Goal: Contribute content: Contribute content

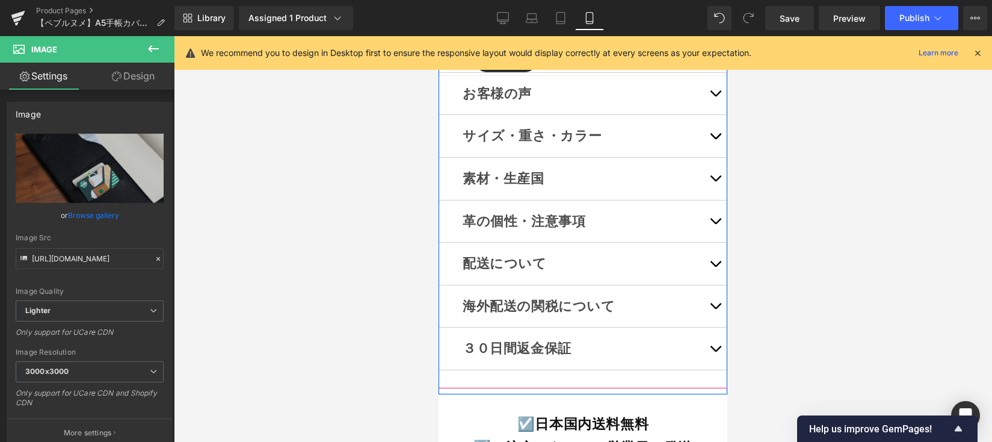
click at [703, 153] on button "button" at bounding box center [715, 136] width 24 height 42
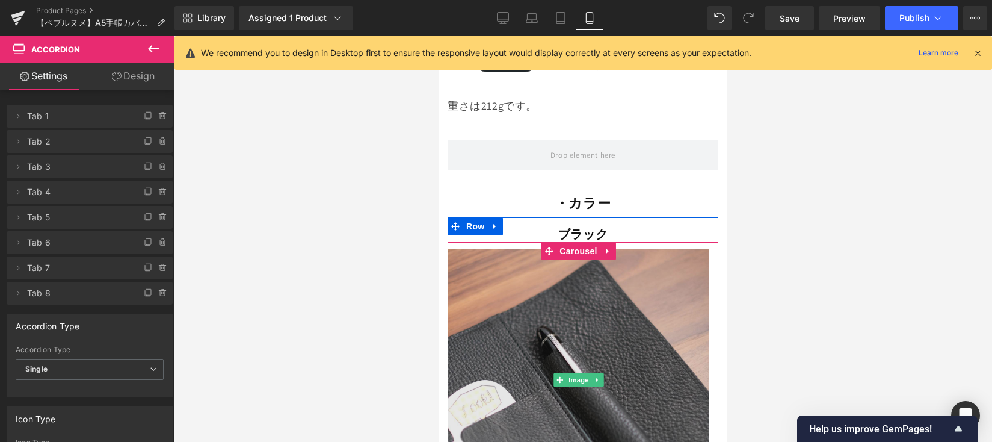
scroll to position [10804, 0]
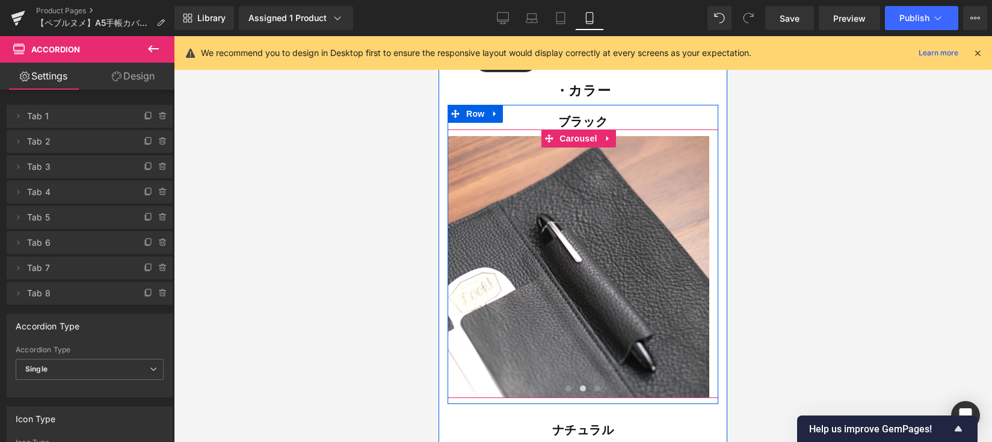
click at [566, 385] on span at bounding box center [569, 388] width 6 height 6
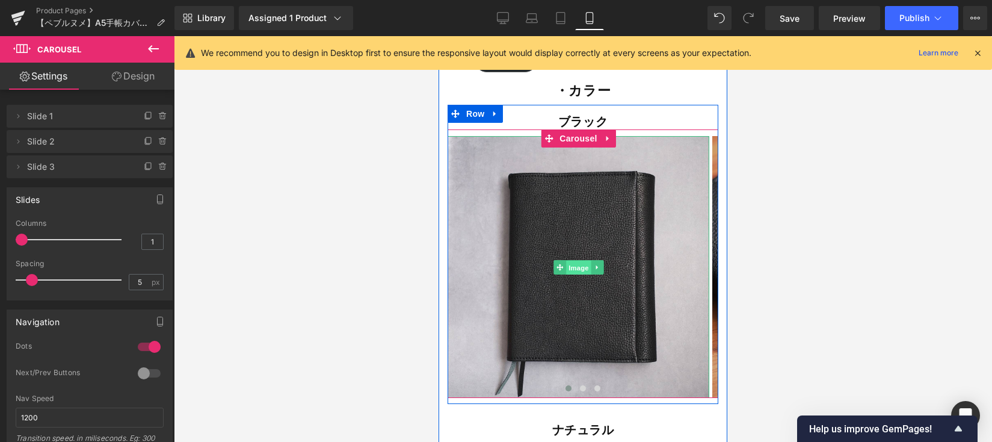
click at [573, 261] on span "Image" at bounding box center [578, 268] width 25 height 14
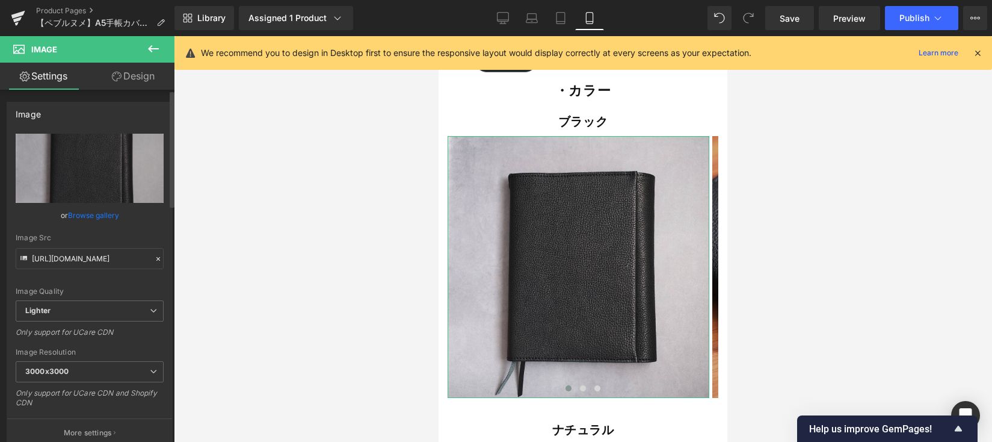
click at [88, 217] on link "Browse gallery" at bounding box center [93, 215] width 51 height 21
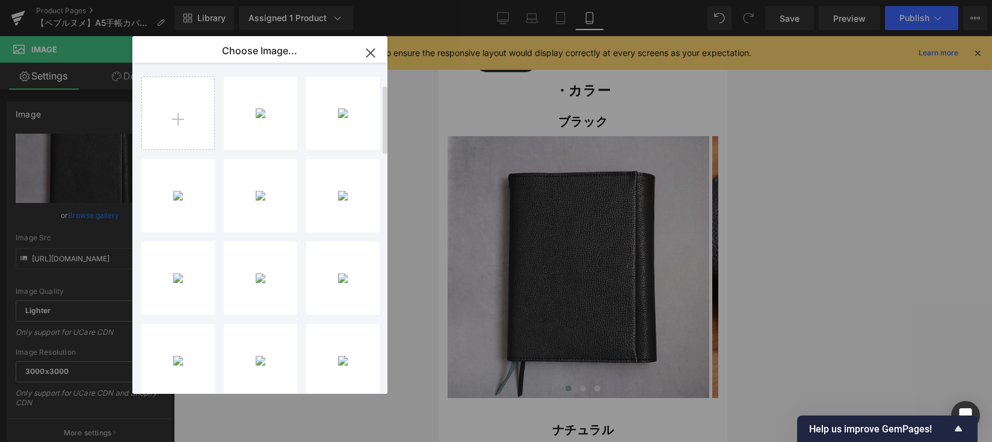
scroll to position [0, 0]
click at [190, 103] on input "file" at bounding box center [178, 113] width 72 height 72
type input "C:\fakepath\5D0B9A72-EB64-4FDE-8524-1D26A1F62A25-3839-0000014B9B759B94_VSCO.JPG"
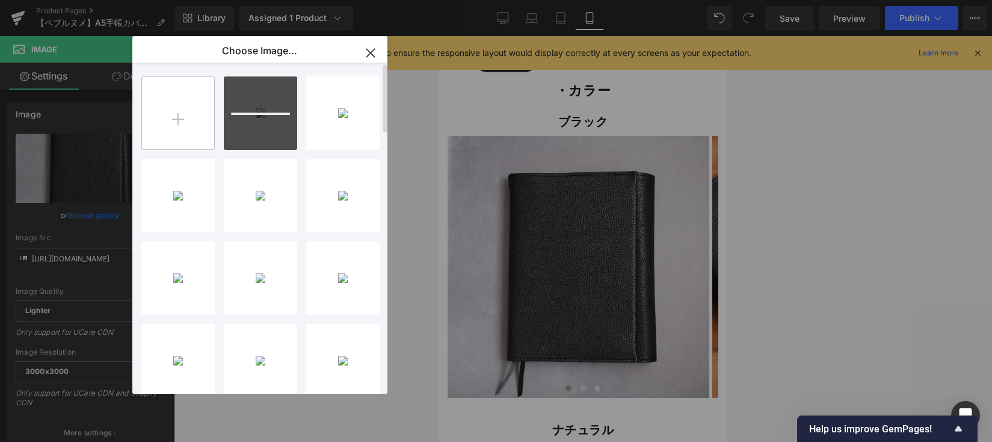
click at [186, 120] on input "file" at bounding box center [178, 113] width 72 height 72
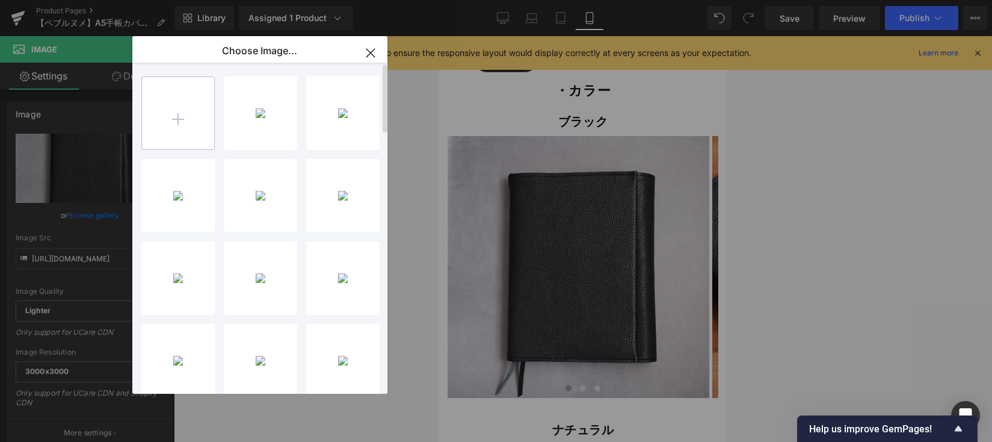
type input "C:\fakepath\14C0B9E2-33BE-4D41-A29C-81A2852D42E7-3839-0000014BA35957BA_VSCO.JPG"
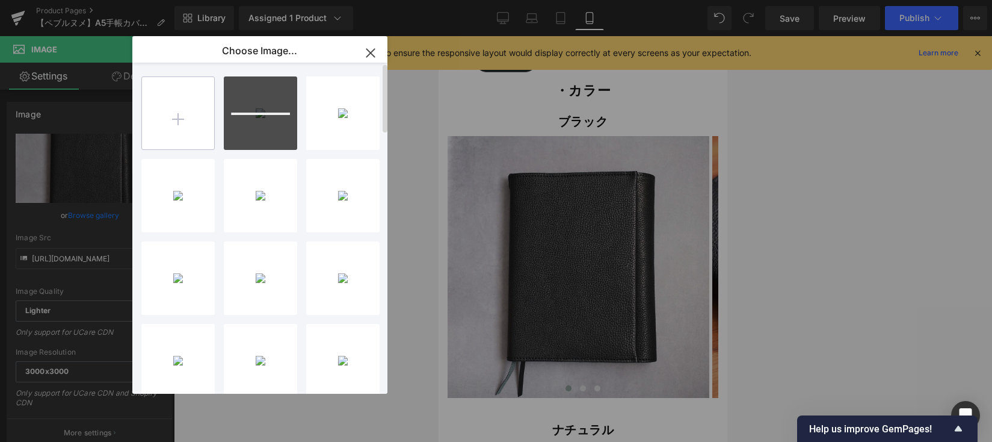
click at [176, 125] on input "file" at bounding box center [178, 113] width 72 height 72
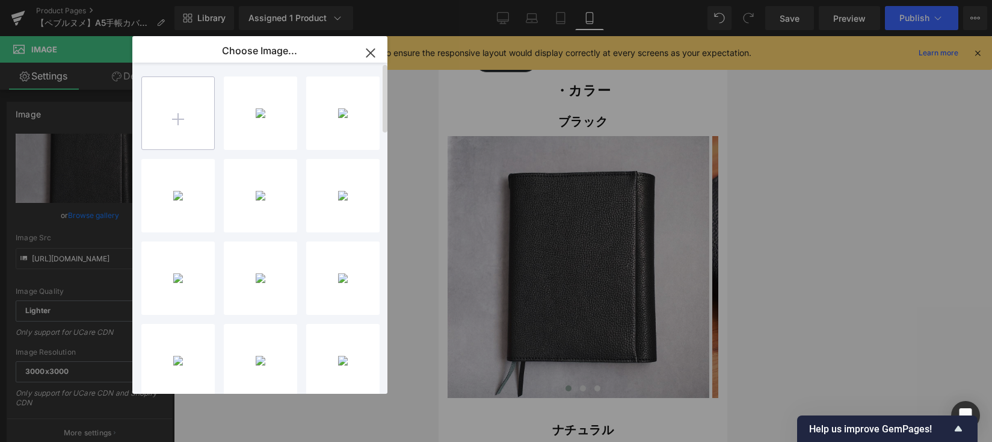
type input "C:\fakepath\C1A99AAF-532D-4D48-BCD0-82FE35F2A045-3839-0000014BAD6DD0F0_VSCO.JPG"
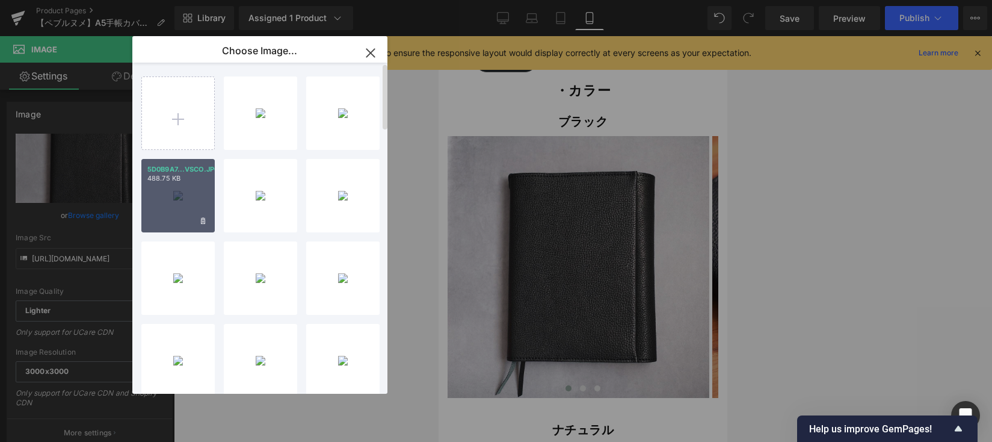
click at [166, 195] on div "5D0B9A7...VSCO.JPG 488.75 KB" at bounding box center [177, 195] width 73 height 73
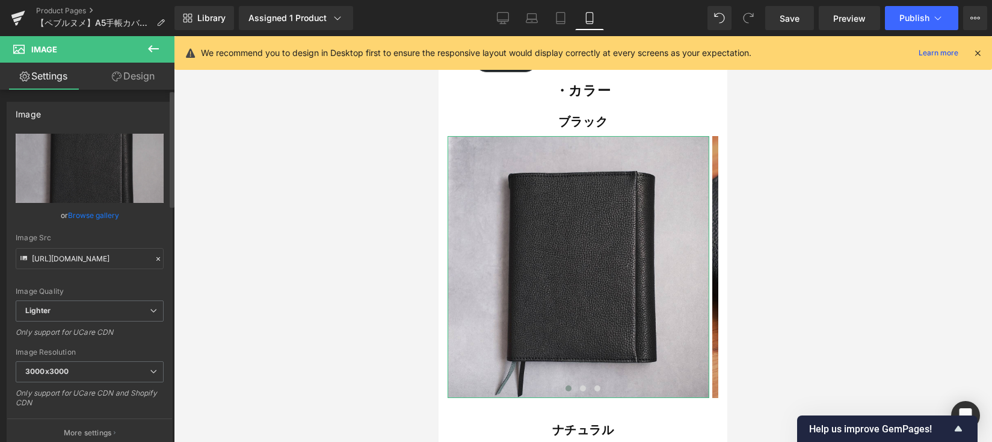
click at [102, 213] on link "Browse gallery" at bounding box center [93, 215] width 51 height 21
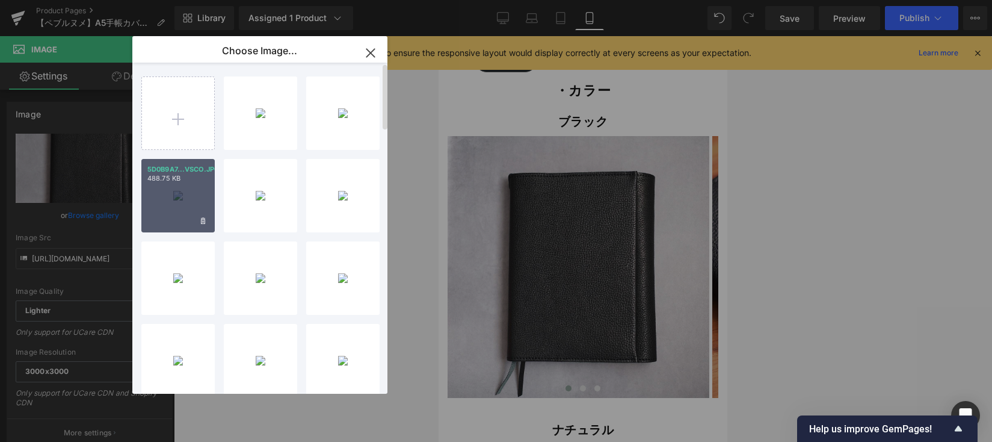
click at [179, 176] on p "488.75 KB" at bounding box center [177, 178] width 61 height 9
type input "[URL][DOMAIN_NAME]"
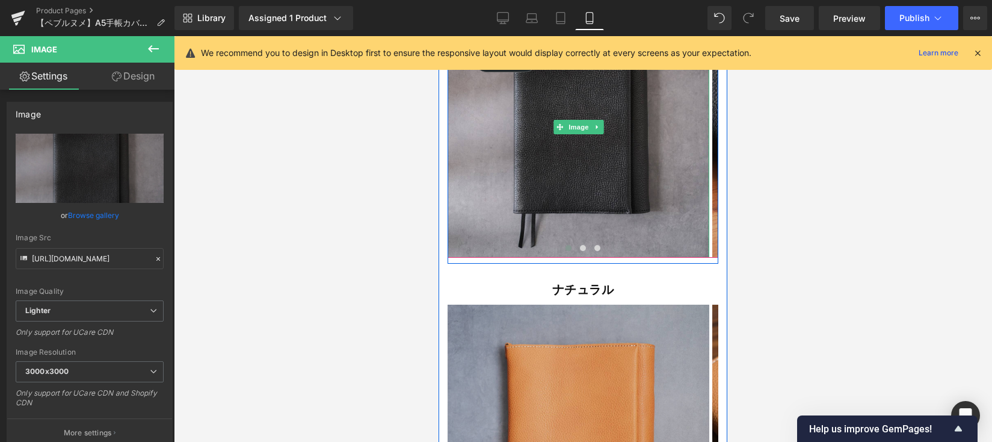
scroll to position [11134, 0]
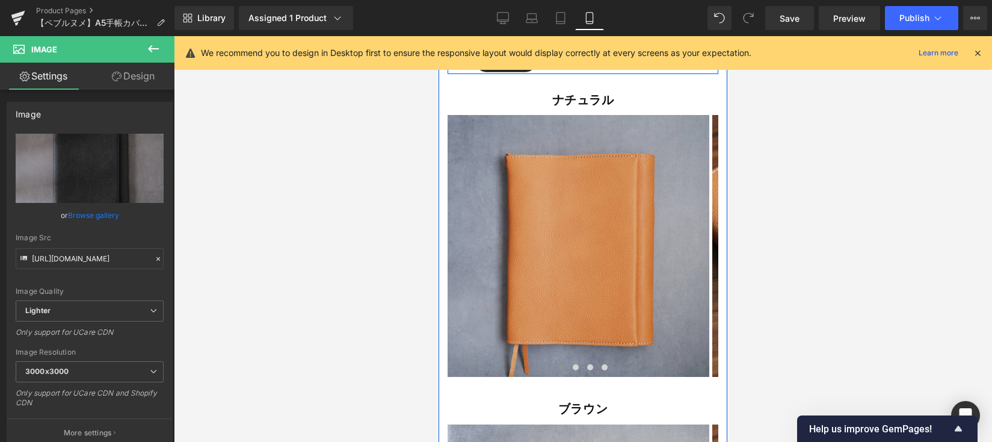
click at [579, 215] on img at bounding box center [579, 246] width 262 height 262
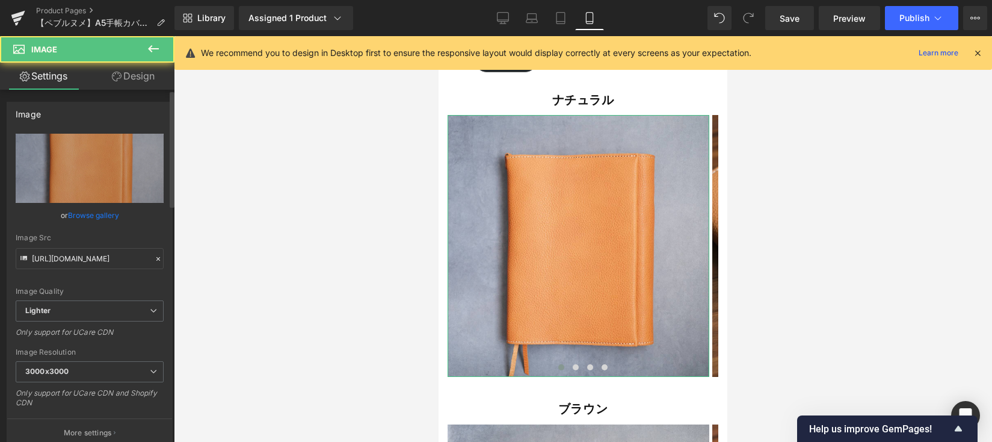
click at [84, 212] on link "Browse gallery" at bounding box center [93, 215] width 51 height 21
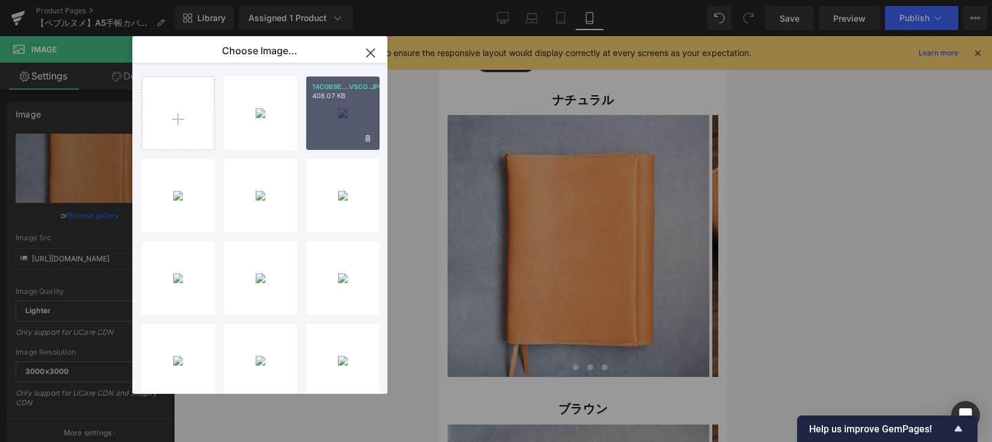
click at [338, 97] on p "408.07 KB" at bounding box center [342, 95] width 61 height 9
type input "[URL][DOMAIN_NAME]"
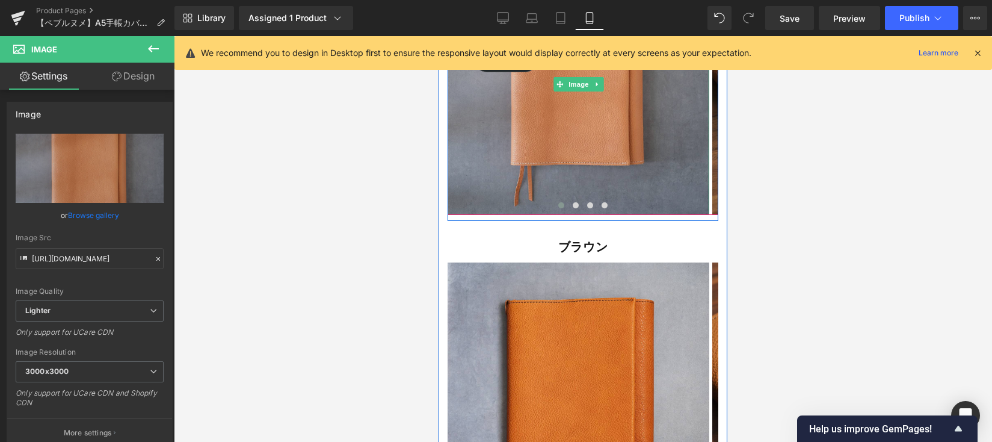
scroll to position [11399, 0]
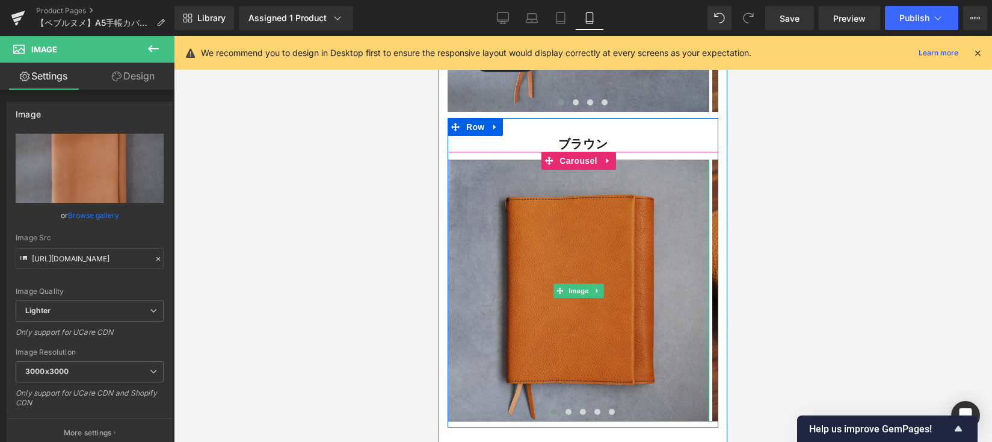
click at [606, 184] on img at bounding box center [579, 290] width 262 height 262
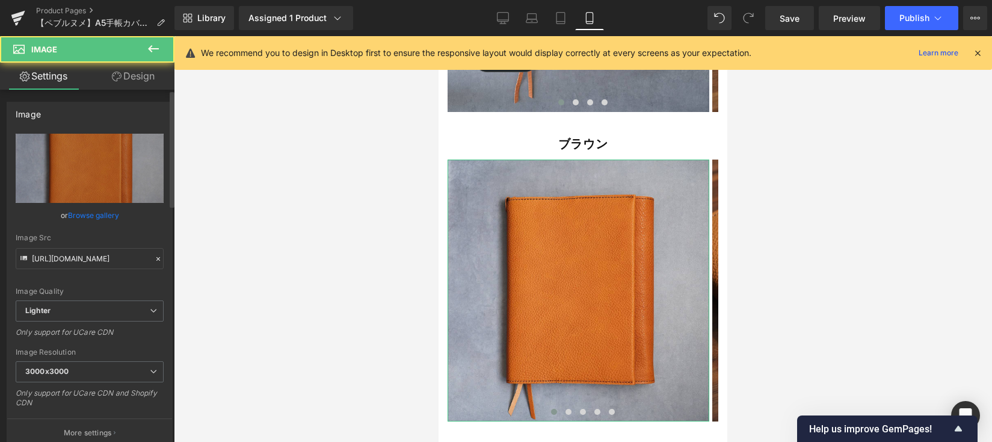
click at [108, 215] on link "Browse gallery" at bounding box center [93, 215] width 51 height 21
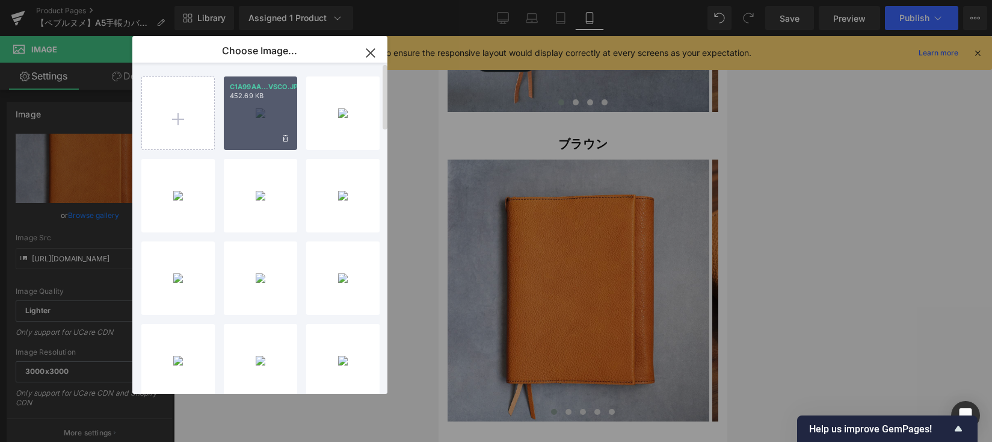
click at [248, 131] on div "C1A99AA...VSCO.JPG 452.69 KB" at bounding box center [260, 112] width 73 height 73
type input "[URL][DOMAIN_NAME]"
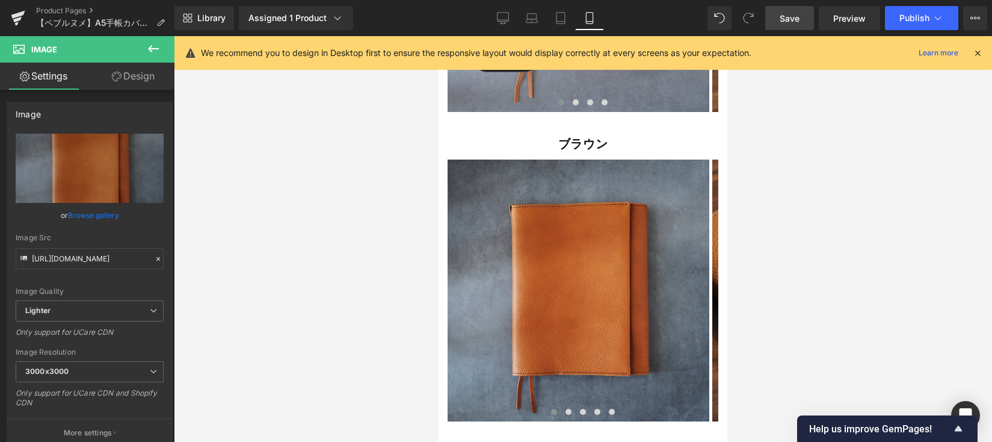
click at [798, 19] on span "Save" at bounding box center [790, 18] width 20 height 13
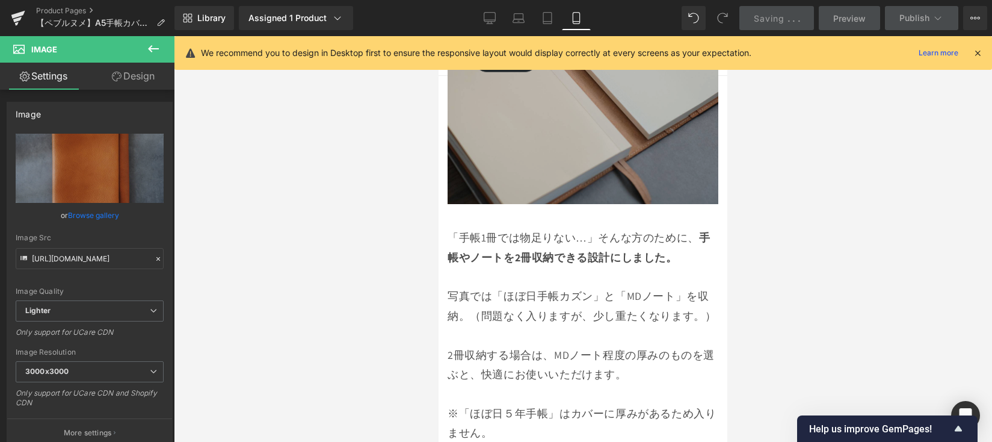
scroll to position [9334, 0]
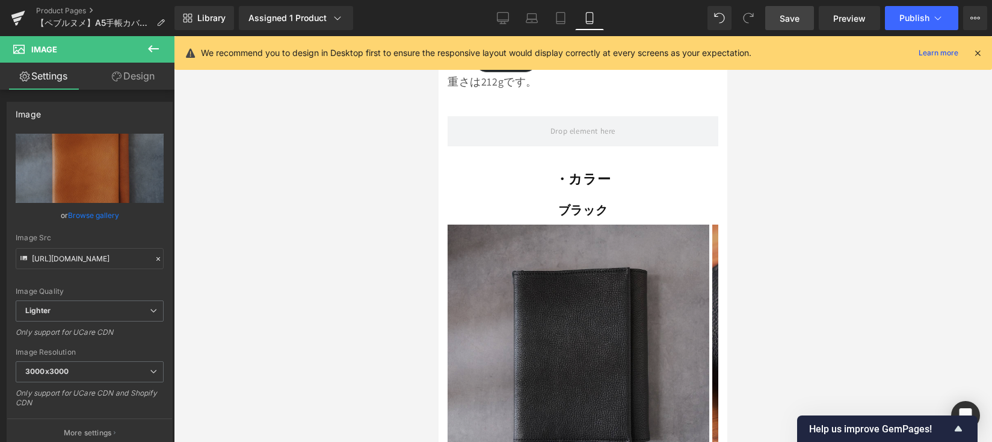
click at [557, 233] on img at bounding box center [579, 355] width 262 height 262
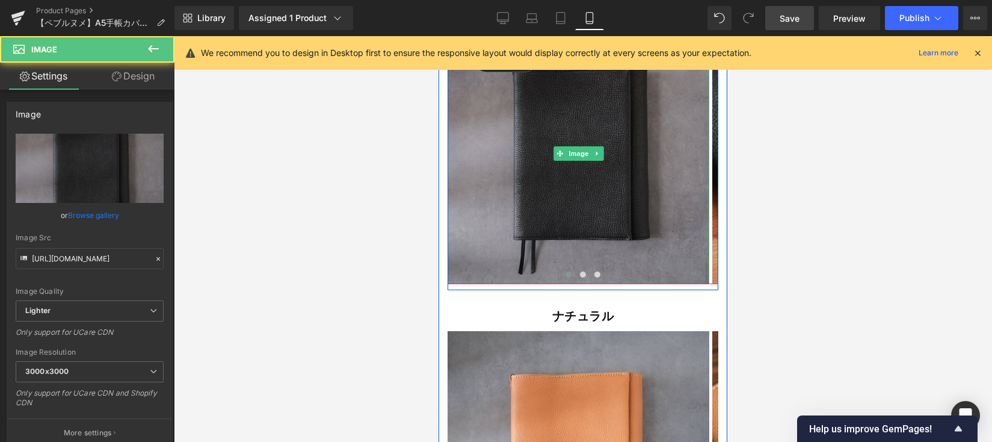
scroll to position [10950, 0]
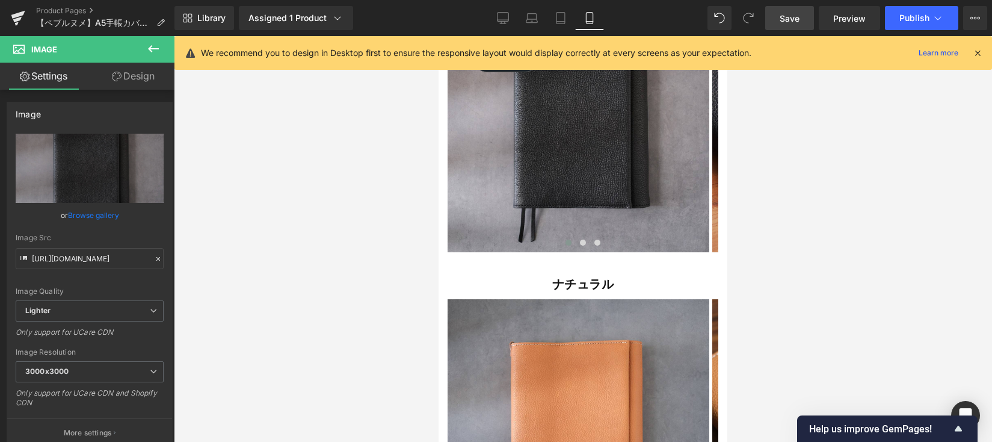
click at [782, 24] on link "Save" at bounding box center [789, 18] width 49 height 24
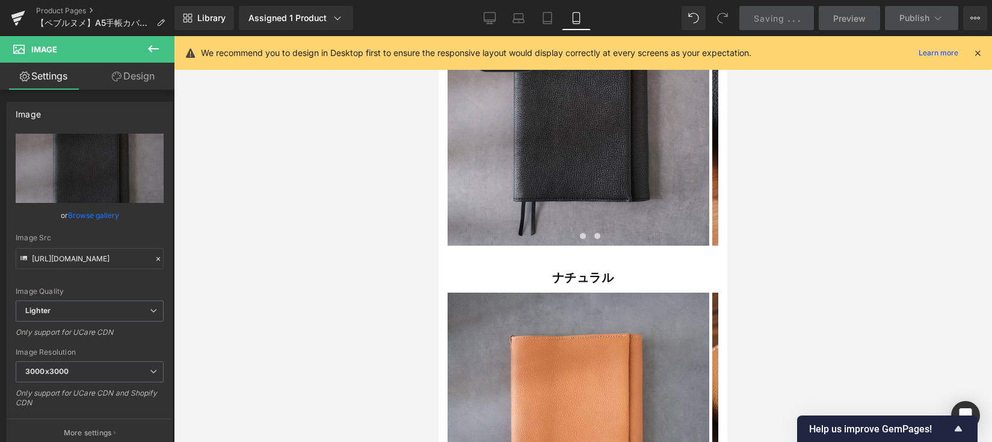
scroll to position [10810, 0]
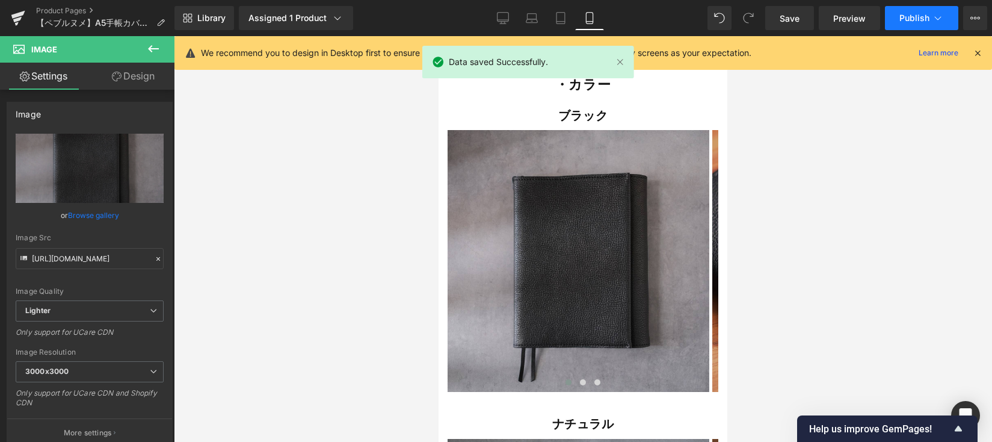
click at [916, 22] on span "Publish" at bounding box center [914, 18] width 30 height 10
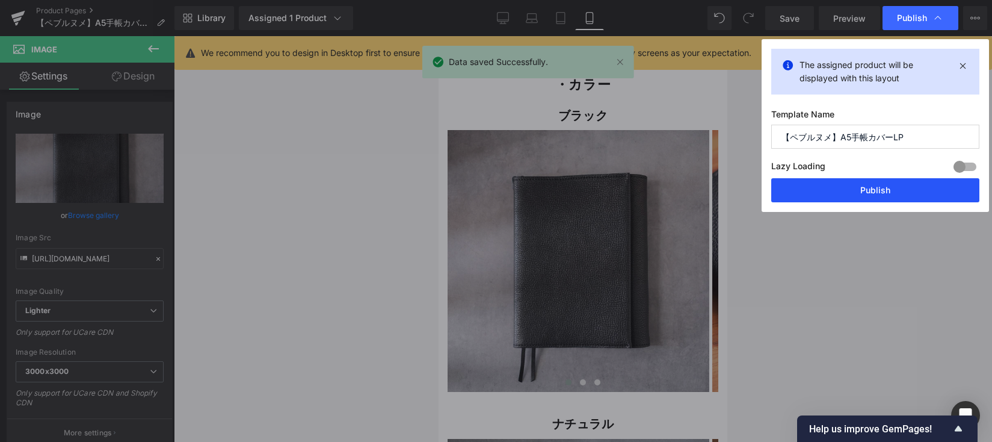
click at [852, 190] on button "Publish" at bounding box center [875, 190] width 208 height 24
